Goal: Communication & Community: Answer question/provide support

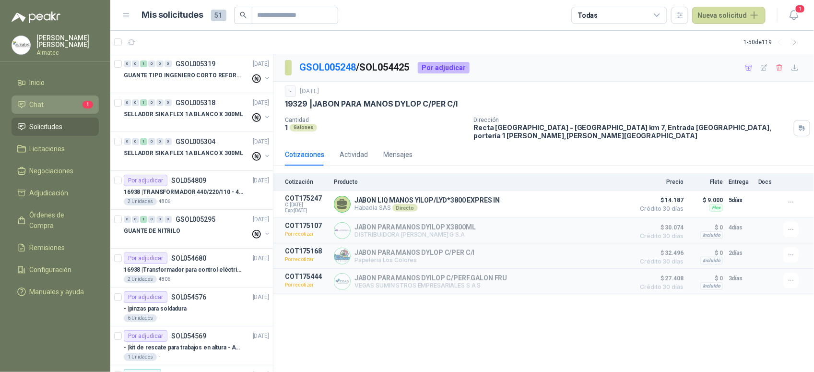
scroll to position [240, 0]
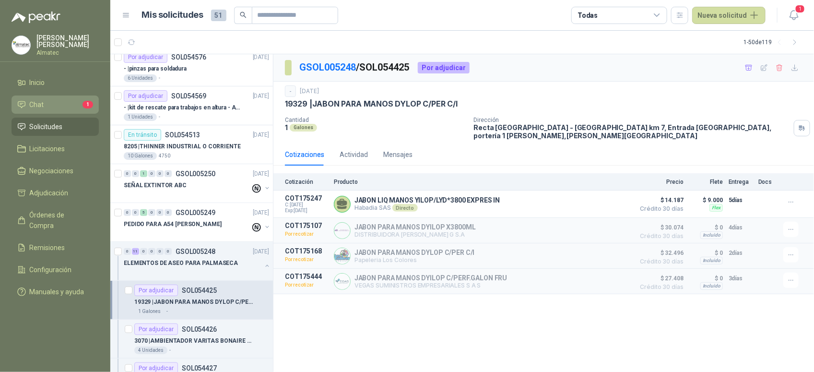
click at [72, 105] on li "Chat 1" at bounding box center [55, 104] width 76 height 11
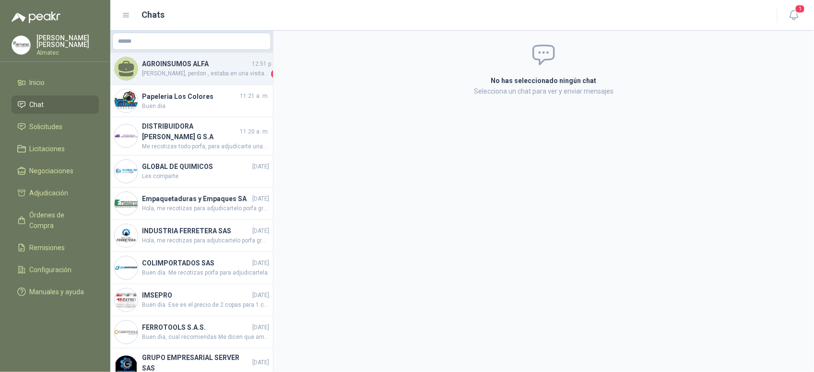
click at [211, 77] on span "[PERSON_NAME], perdon , estaba en una visita ya lo reviso" at bounding box center [205, 74] width 127 height 10
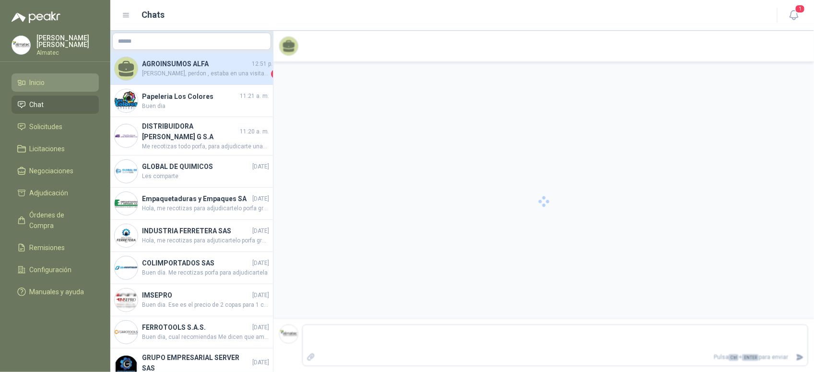
click at [42, 82] on span "Inicio" at bounding box center [37, 82] width 15 height 11
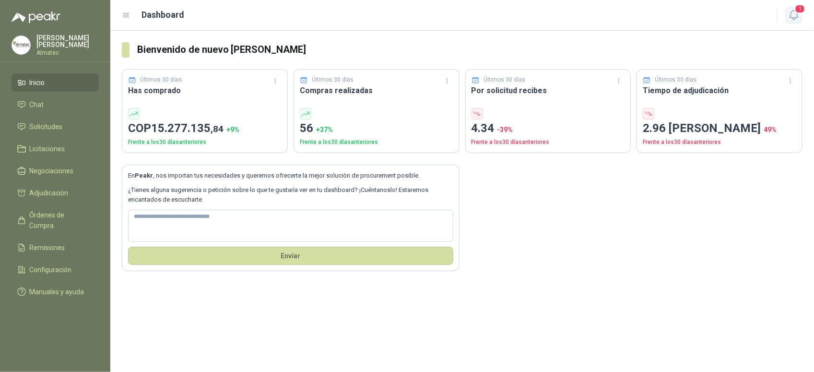
click at [798, 11] on span "1" at bounding box center [799, 8] width 11 height 9
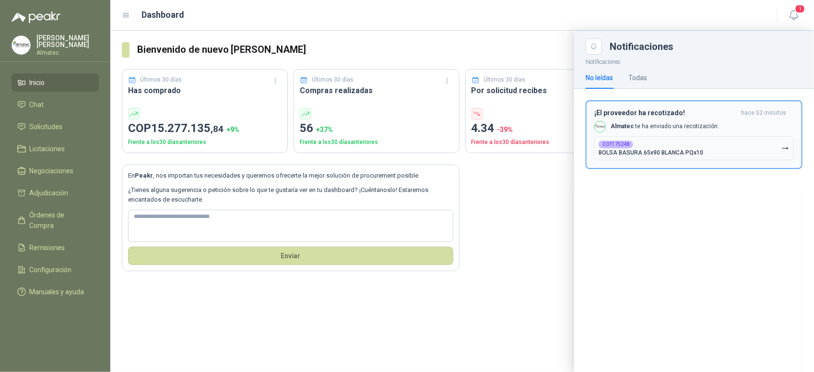
click at [701, 152] on button "COT175248 BOLSA BASURA 65x90 [PERSON_NAME] PQx10" at bounding box center [693, 148] width 199 height 24
